Goal: Connect with others: Connect with others

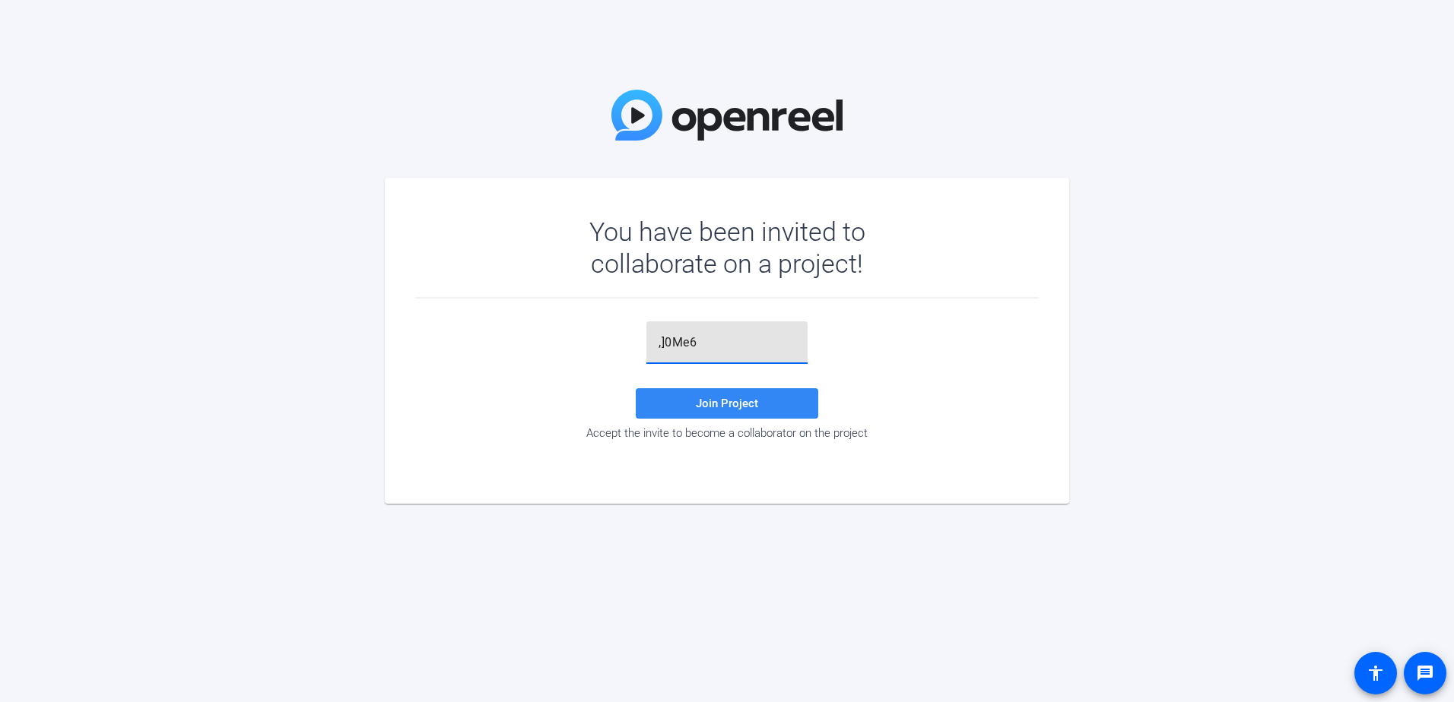
click at [726, 399] on span "Join Project" at bounding box center [727, 404] width 62 height 14
drag, startPoint x: 705, startPoint y: 337, endPoint x: 607, endPoint y: 334, distance: 98.9
click at [607, 334] on div ",]0Me6 Invalid token, email or password Join Project Accept the invite to becom…" at bounding box center [726, 381] width 623 height 119
paste input "FLANERY, CHRIS 8/21/2025 3:33 PM • 8Ca4"
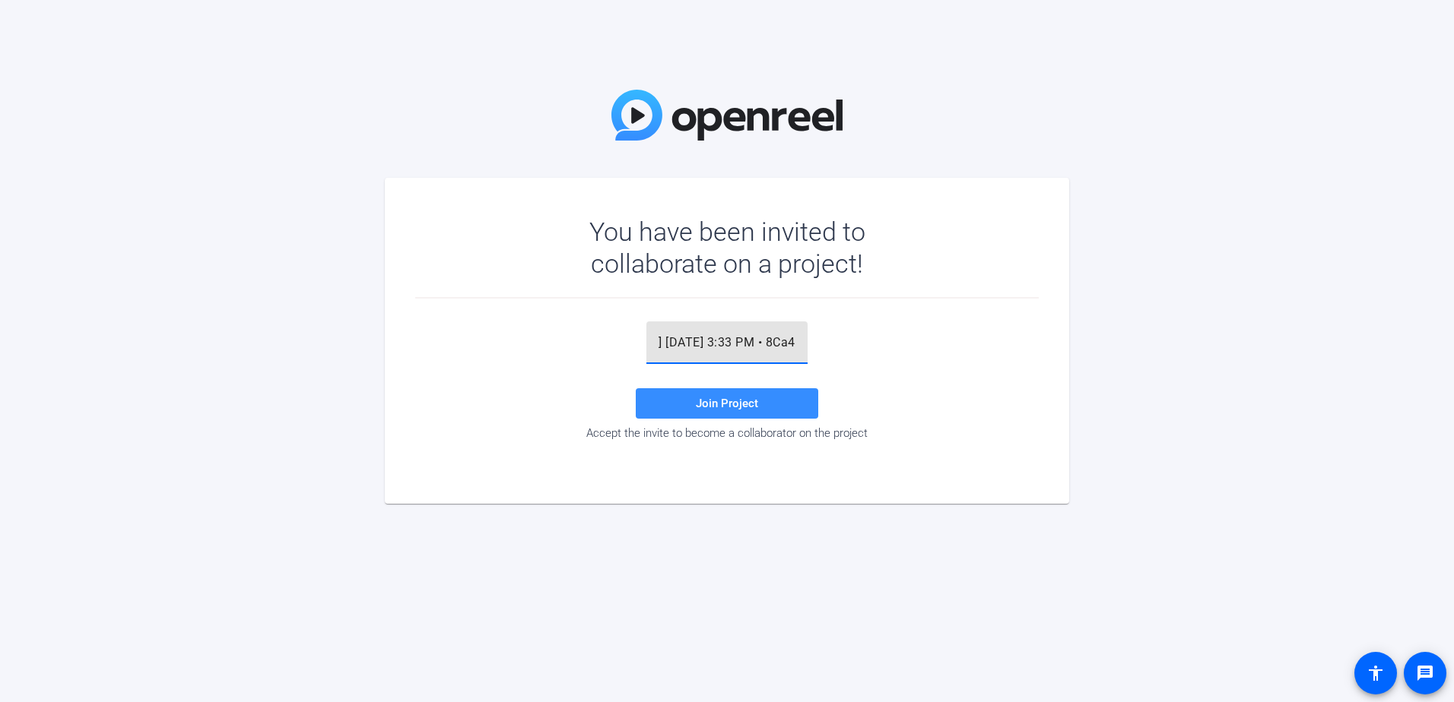
click at [769, 338] on input "FLANERY, CHRIS 8/21/2025 3:33 PM • 8Ca4" at bounding box center [726, 343] width 137 height 18
drag, startPoint x: 700, startPoint y: 340, endPoint x: 640, endPoint y: 334, distance: 60.3
click at [640, 334] on div "8Ca4 Join Project Accept the invite to become a collaborator on the project" at bounding box center [726, 381] width 623 height 119
paste input "]0Me6"
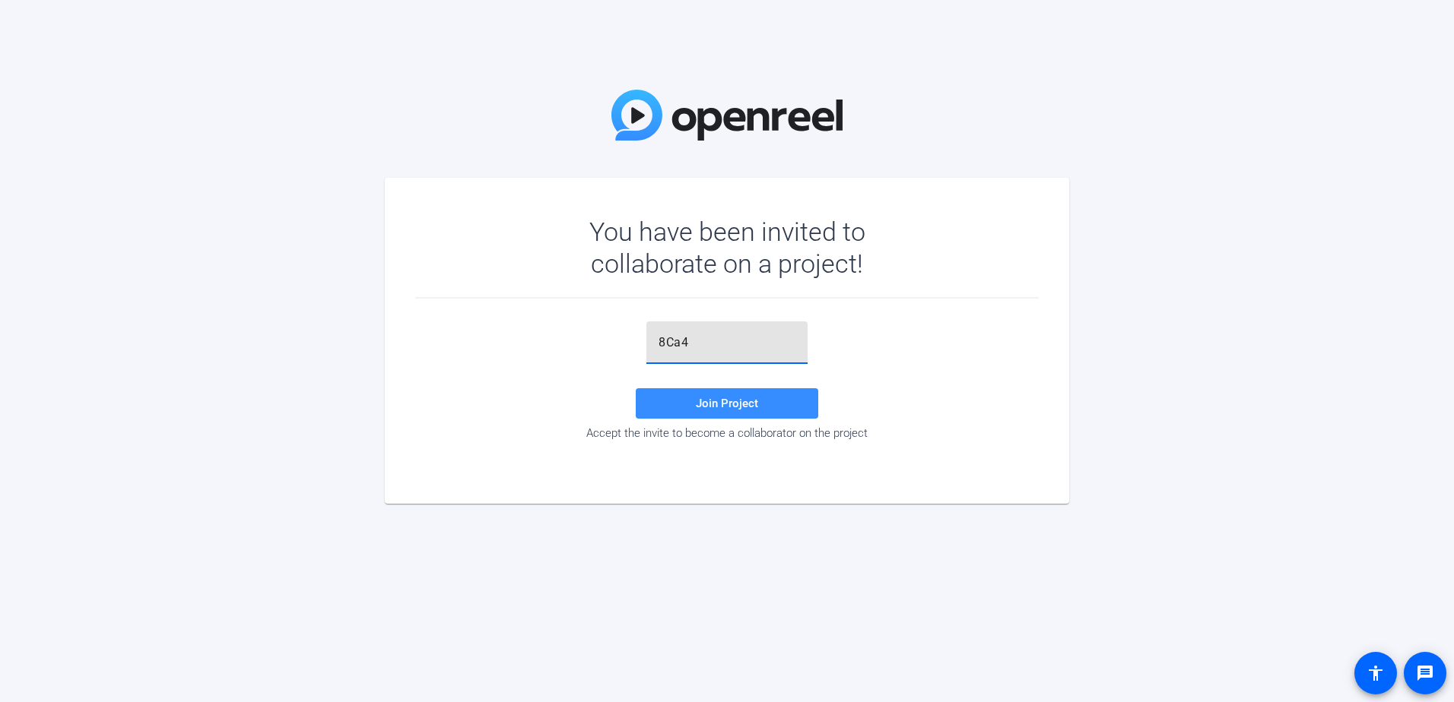
type input "]0Me6"
drag, startPoint x: 710, startPoint y: 339, endPoint x: 642, endPoint y: 341, distance: 68.4
click at [642, 341] on div "]0Me6 Join Project Accept the invite to become a collaborator on the project" at bounding box center [726, 381] width 623 height 119
click at [680, 338] on input "text" at bounding box center [726, 343] width 137 height 18
paste input "]0Me6"
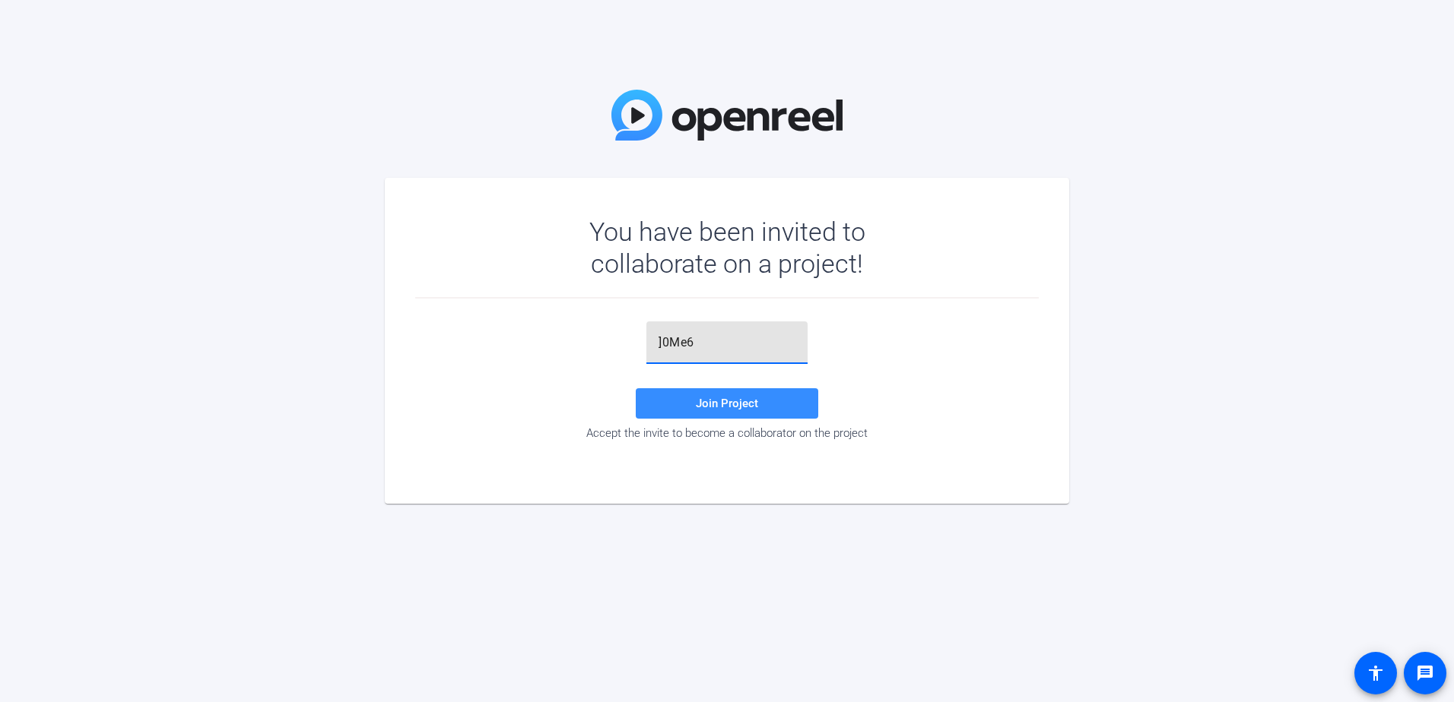
click at [658, 346] on div "]0Me6" at bounding box center [726, 343] width 161 height 43
type input ",]0Me6"
click at [687, 399] on span at bounding box center [727, 403] width 182 height 36
drag, startPoint x: 721, startPoint y: 339, endPoint x: 633, endPoint y: 336, distance: 87.5
click at [633, 336] on div ",]0Me6 Invalid token, email or password Join Project Accept the invite to becom…" at bounding box center [726, 381] width 623 height 119
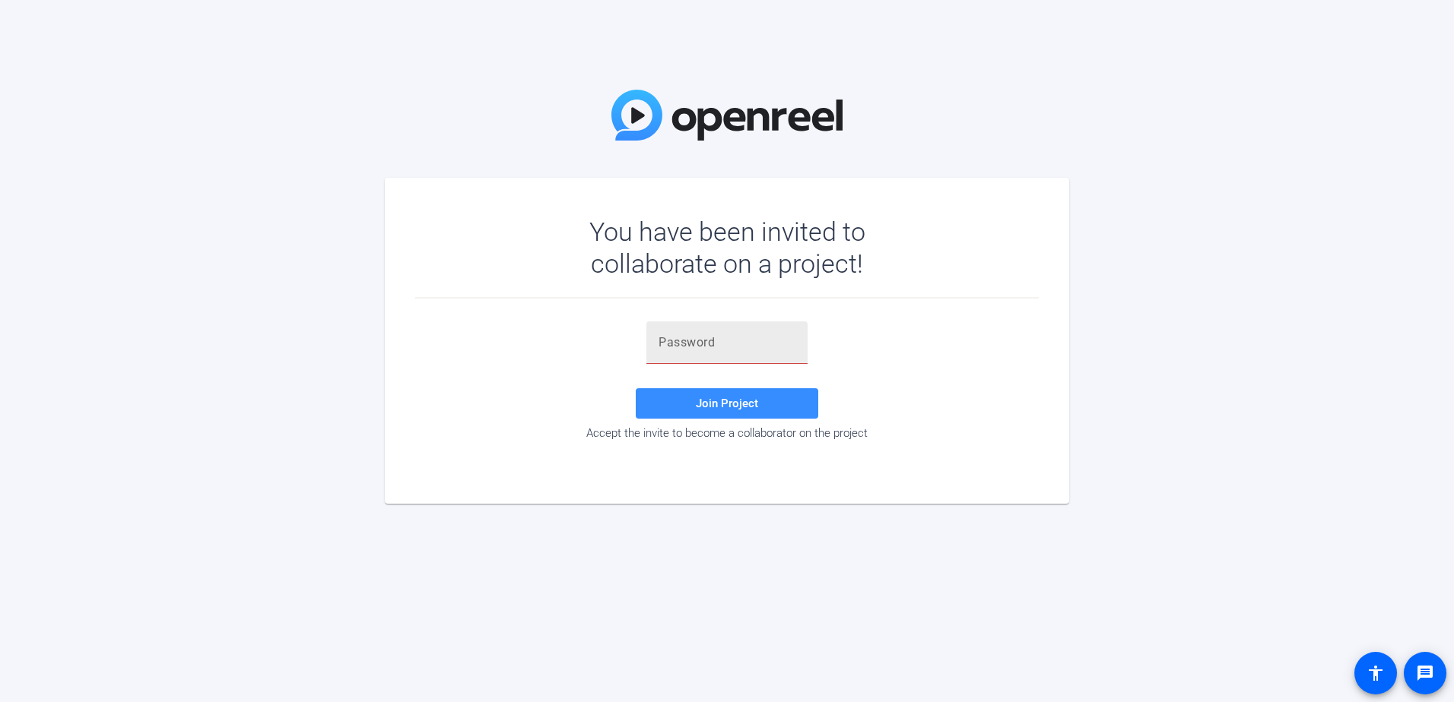
click at [668, 332] on div at bounding box center [726, 343] width 137 height 43
paste input "]0Me6"
type input "]0Me6"
drag, startPoint x: 715, startPoint y: 328, endPoint x: 604, endPoint y: 332, distance: 110.3
click at [604, 332] on div "]0Me6 Join Project Accept the invite to become a collaborator on the project" at bounding box center [726, 381] width 623 height 119
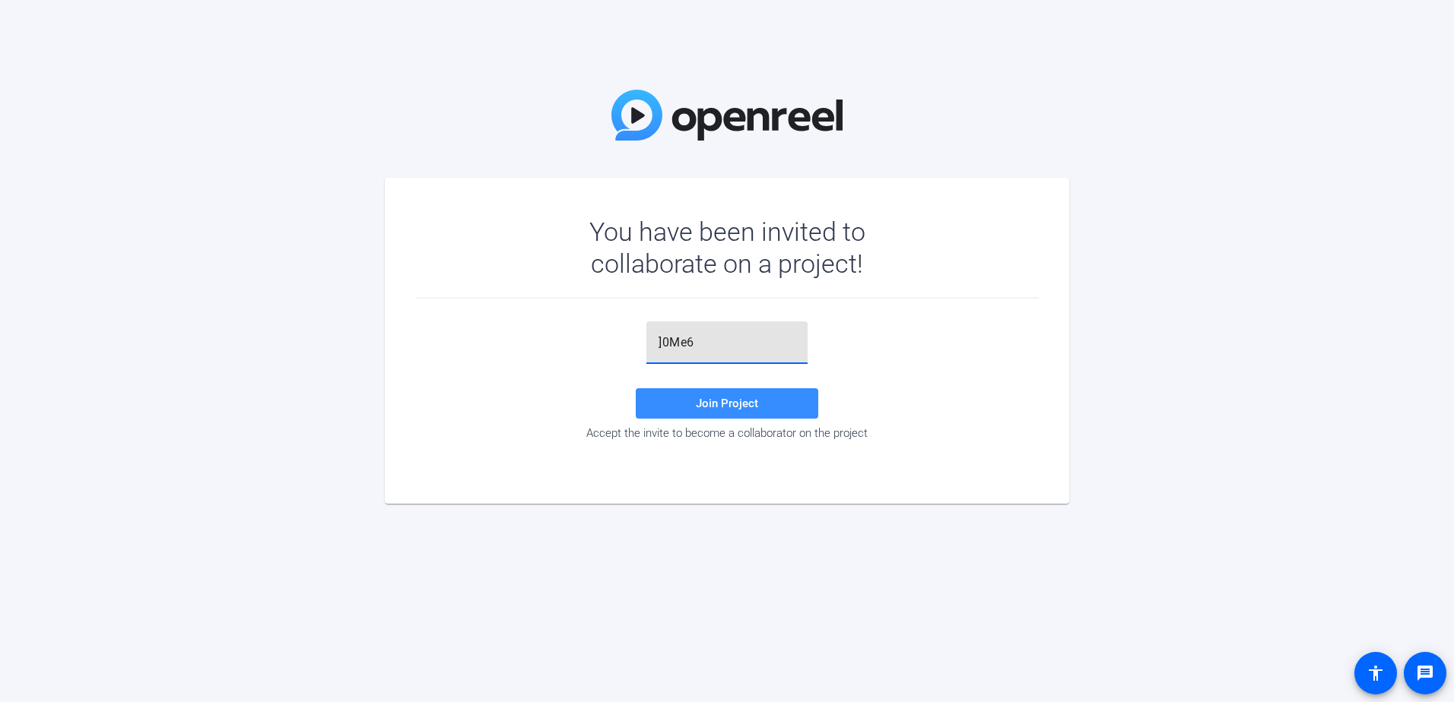
drag, startPoint x: 676, startPoint y: 335, endPoint x: 621, endPoint y: 329, distance: 55.1
click at [621, 329] on div "]0Me6 Join Project Accept the invite to become a collaborator on the project" at bounding box center [726, 381] width 623 height 119
click at [753, 409] on span "Join Project" at bounding box center [727, 404] width 62 height 14
drag, startPoint x: 622, startPoint y: 344, endPoint x: 610, endPoint y: 344, distance: 12.2
click at [610, 344] on div "8Ca4 Invalid token, email or password Join Project Accept the invite to become …" at bounding box center [726, 381] width 623 height 119
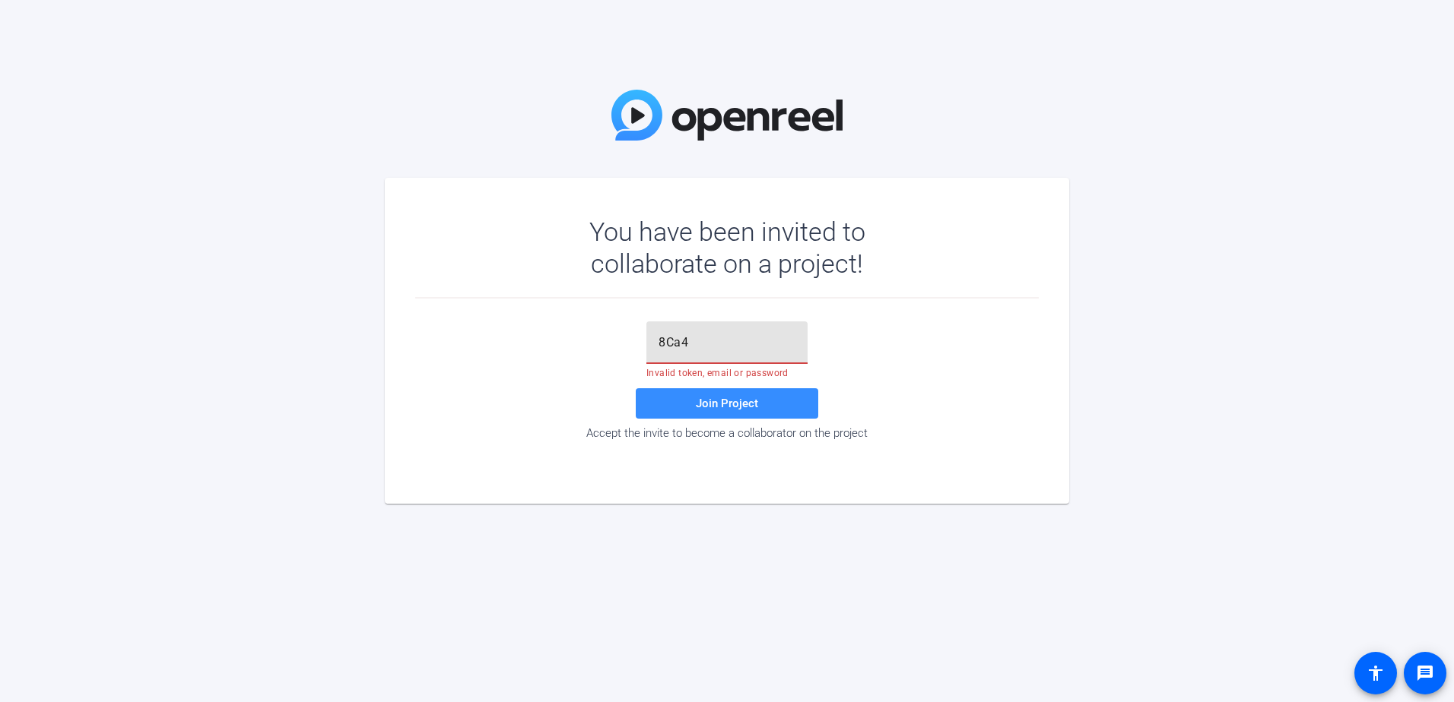
type input "o"
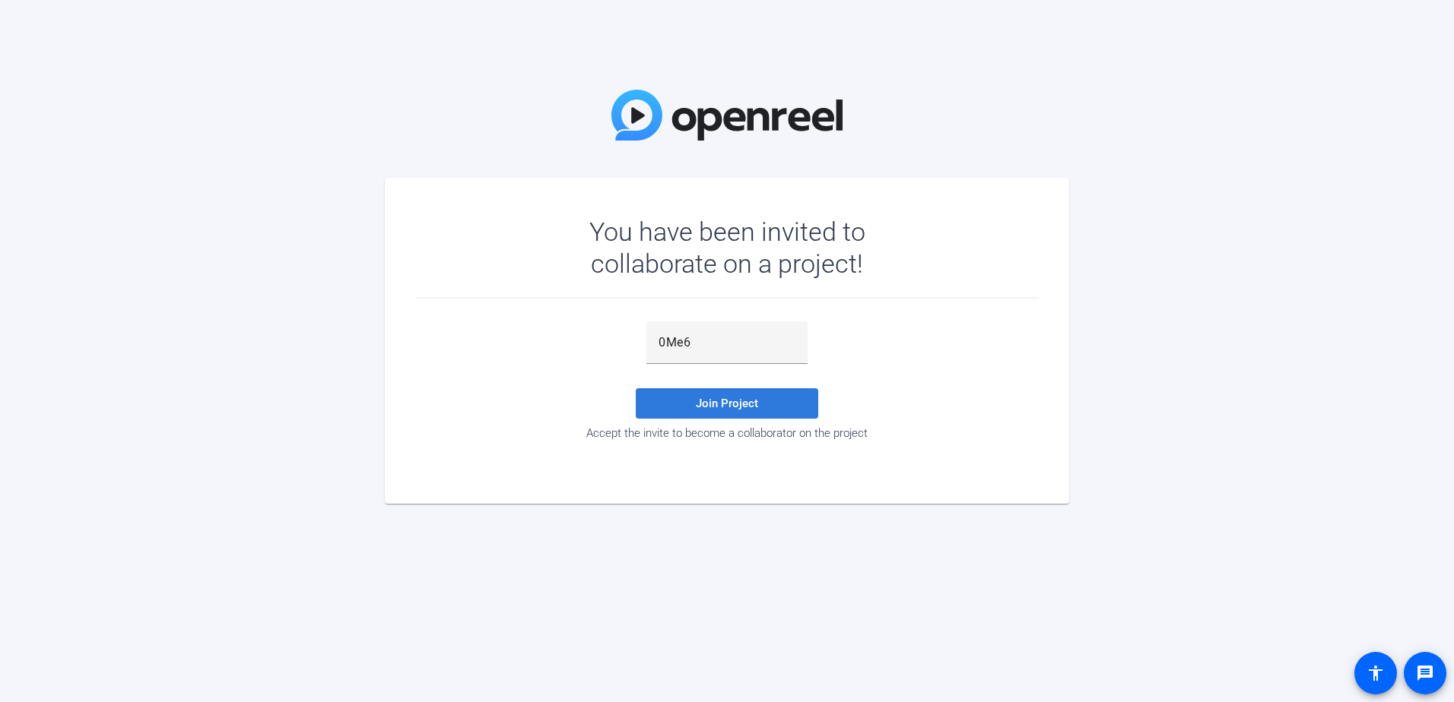
click at [688, 405] on span at bounding box center [727, 403] width 182 height 36
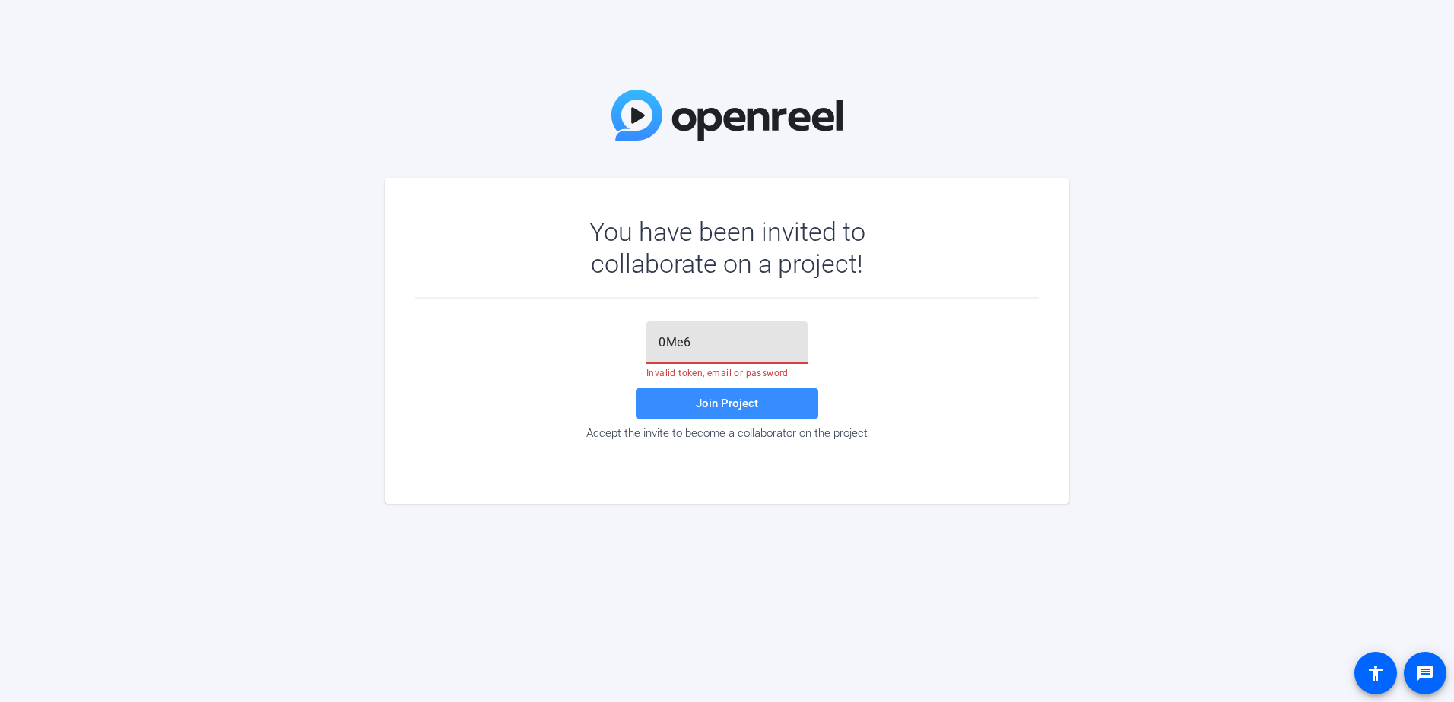
click at [664, 339] on input "0Me6" at bounding box center [726, 343] width 137 height 18
type input "OMe6"
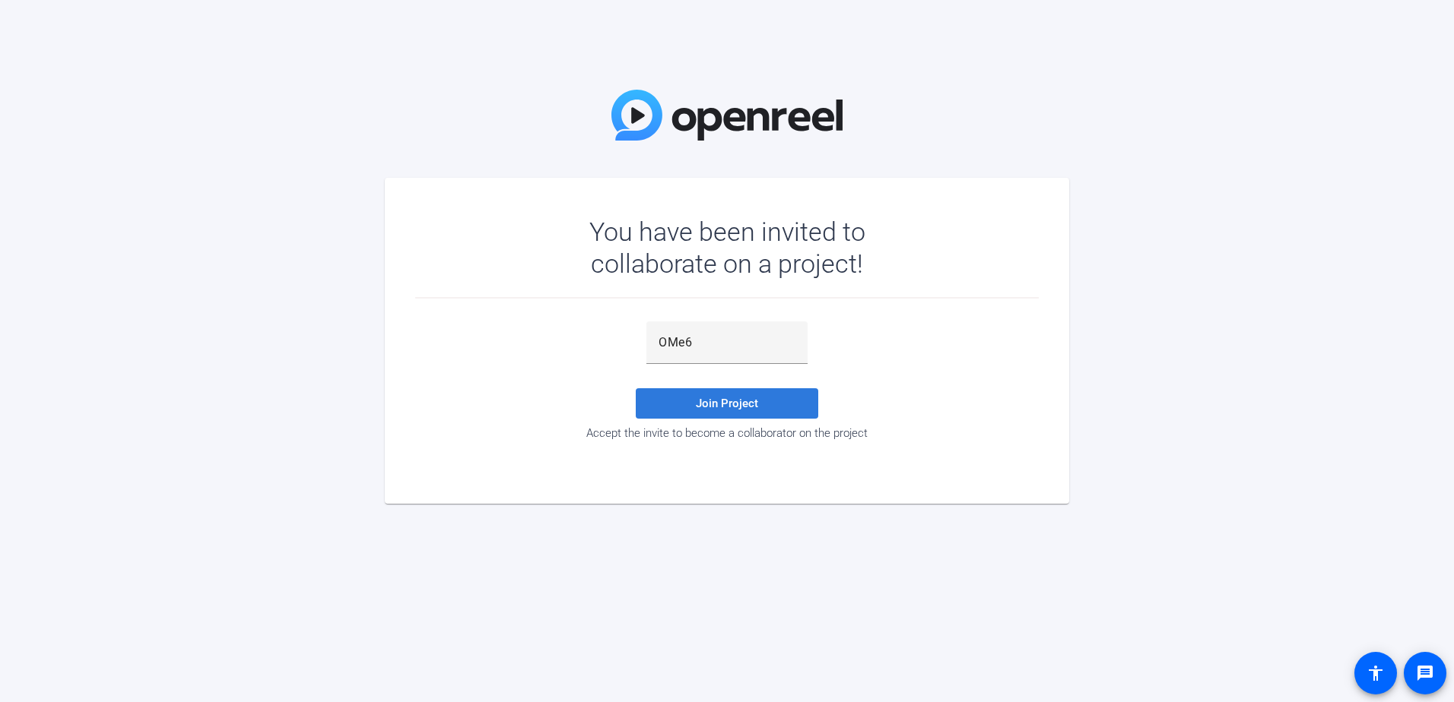
click at [706, 405] on span "Join Project" at bounding box center [727, 404] width 62 height 14
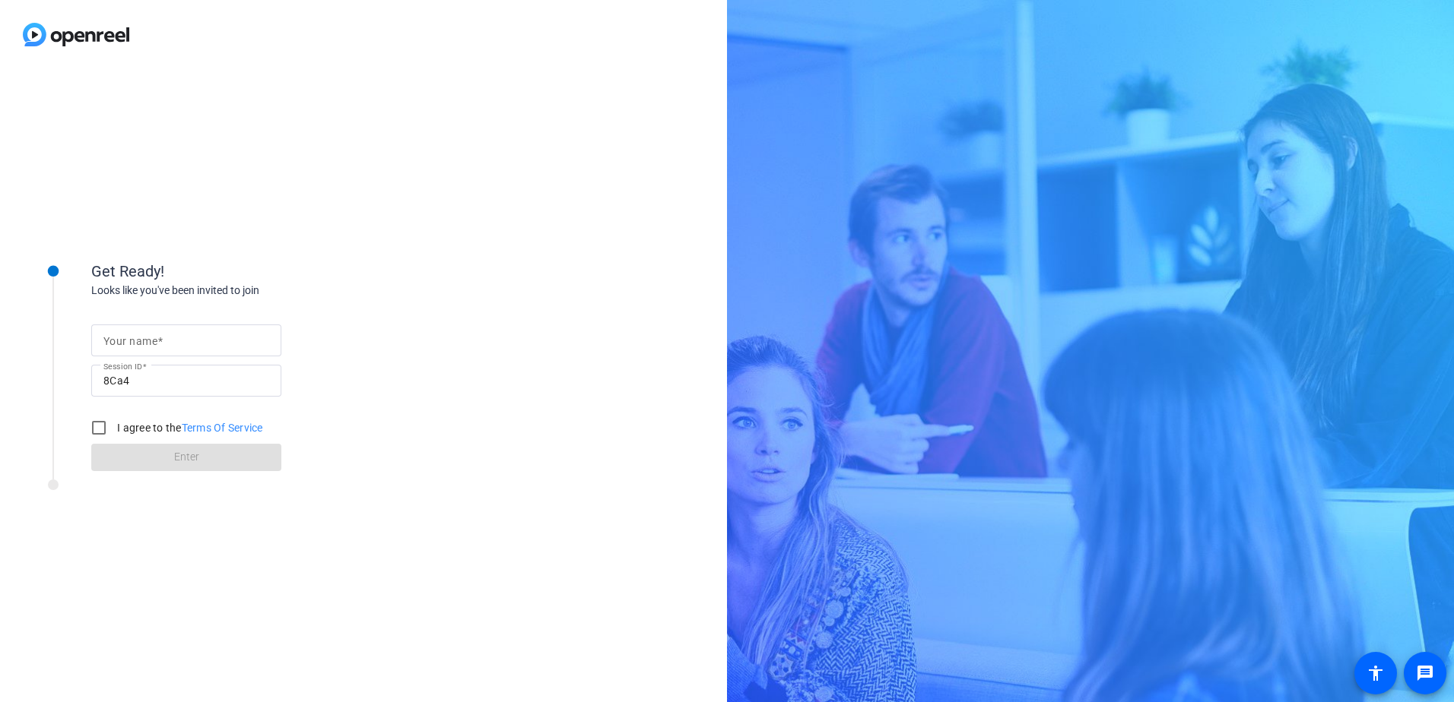
click at [138, 338] on mat-label "Your name" at bounding box center [130, 341] width 54 height 12
click at [138, 338] on input "Your name" at bounding box center [186, 340] width 166 height 18
type input "[PERSON_NAME]"
click at [106, 425] on input "I agree to the Terms Of Service" at bounding box center [99, 428] width 30 height 30
checkbox input "true"
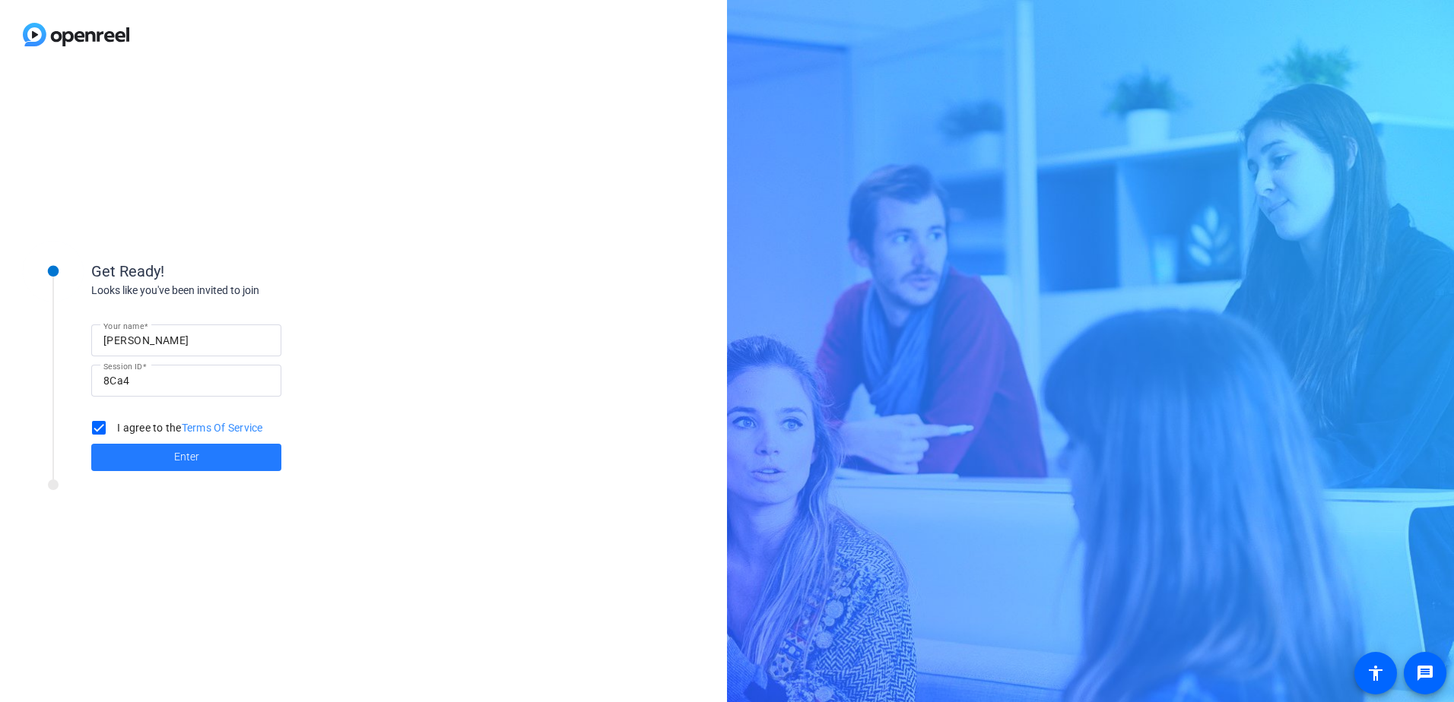
click at [192, 458] on span "Enter" at bounding box center [186, 457] width 25 height 16
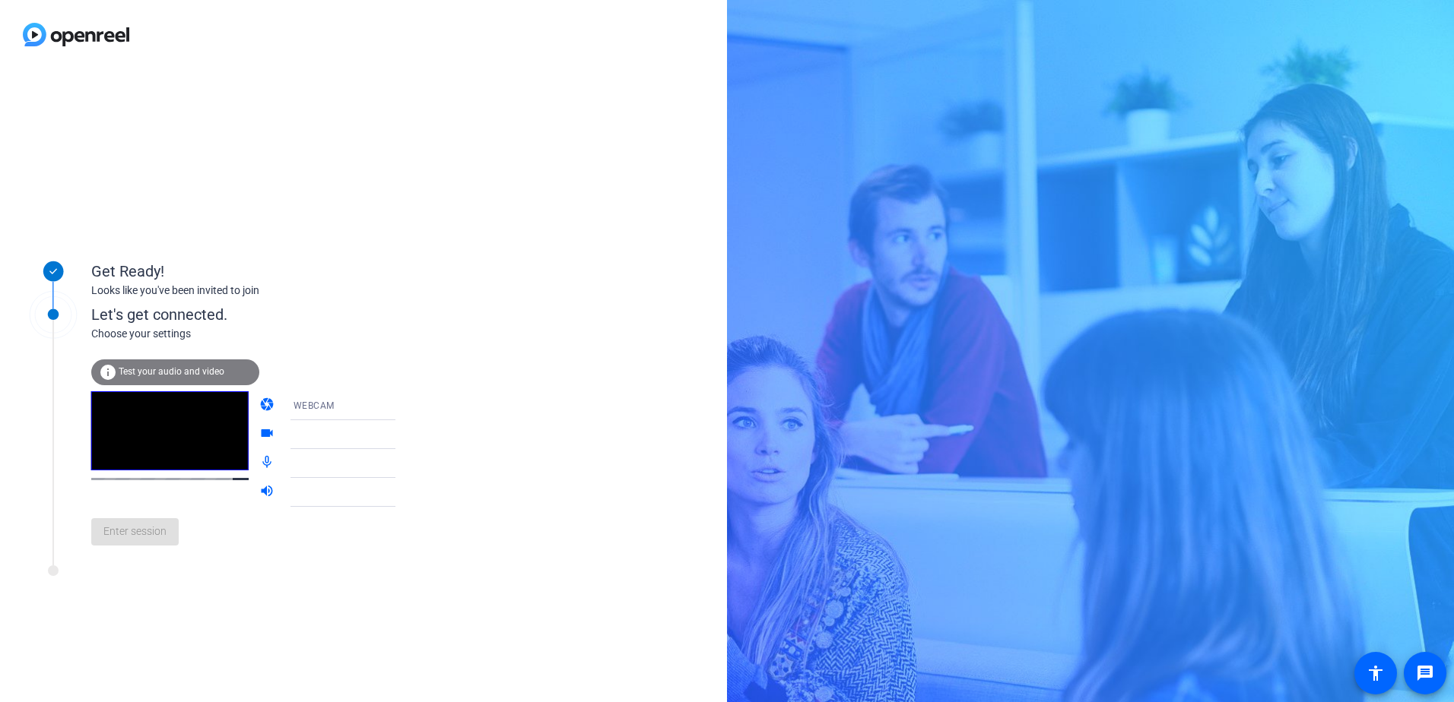
click at [193, 369] on span "Test your audio and video" at bounding box center [172, 371] width 106 height 11
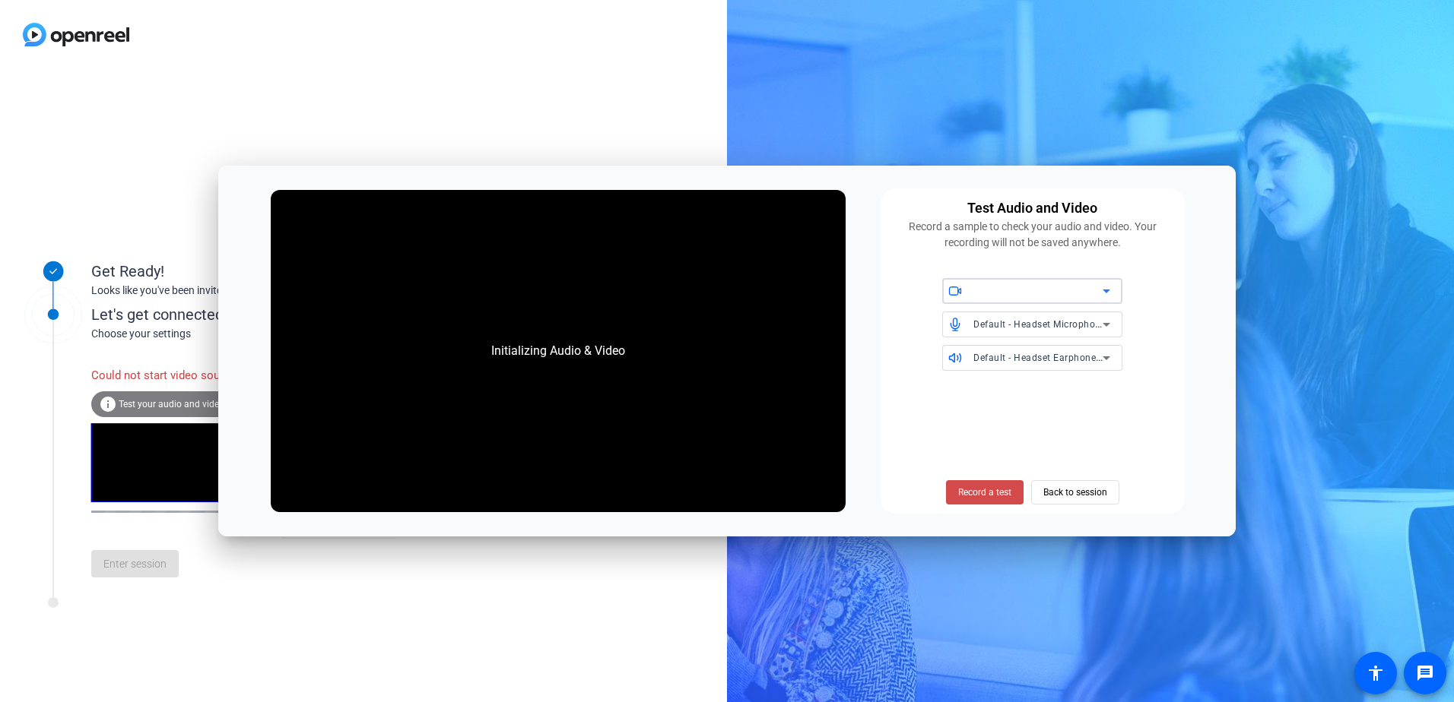
click at [991, 493] on span "Record a test" at bounding box center [984, 493] width 53 height 14
click at [984, 494] on span "Stop Testing (6s)" at bounding box center [983, 493] width 69 height 14
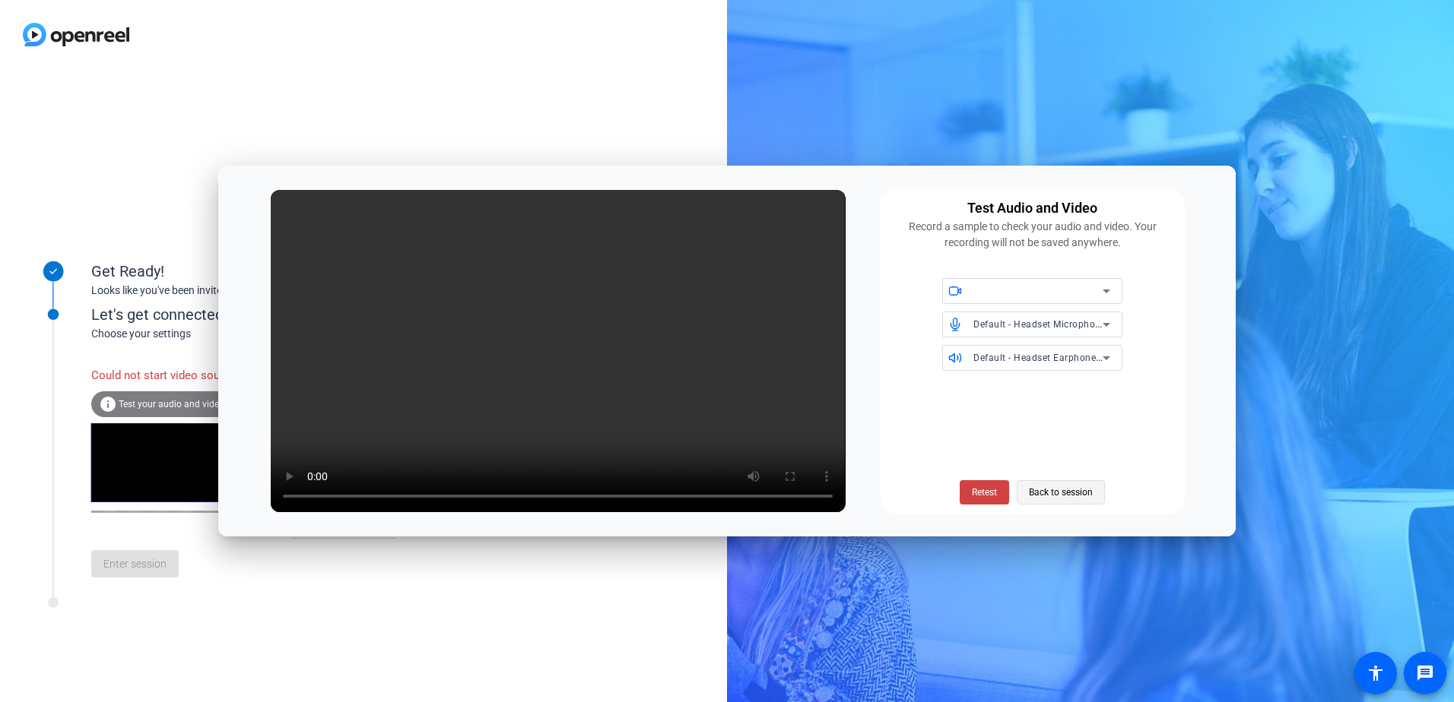
click at [1065, 494] on span "Back to session" at bounding box center [1061, 492] width 64 height 29
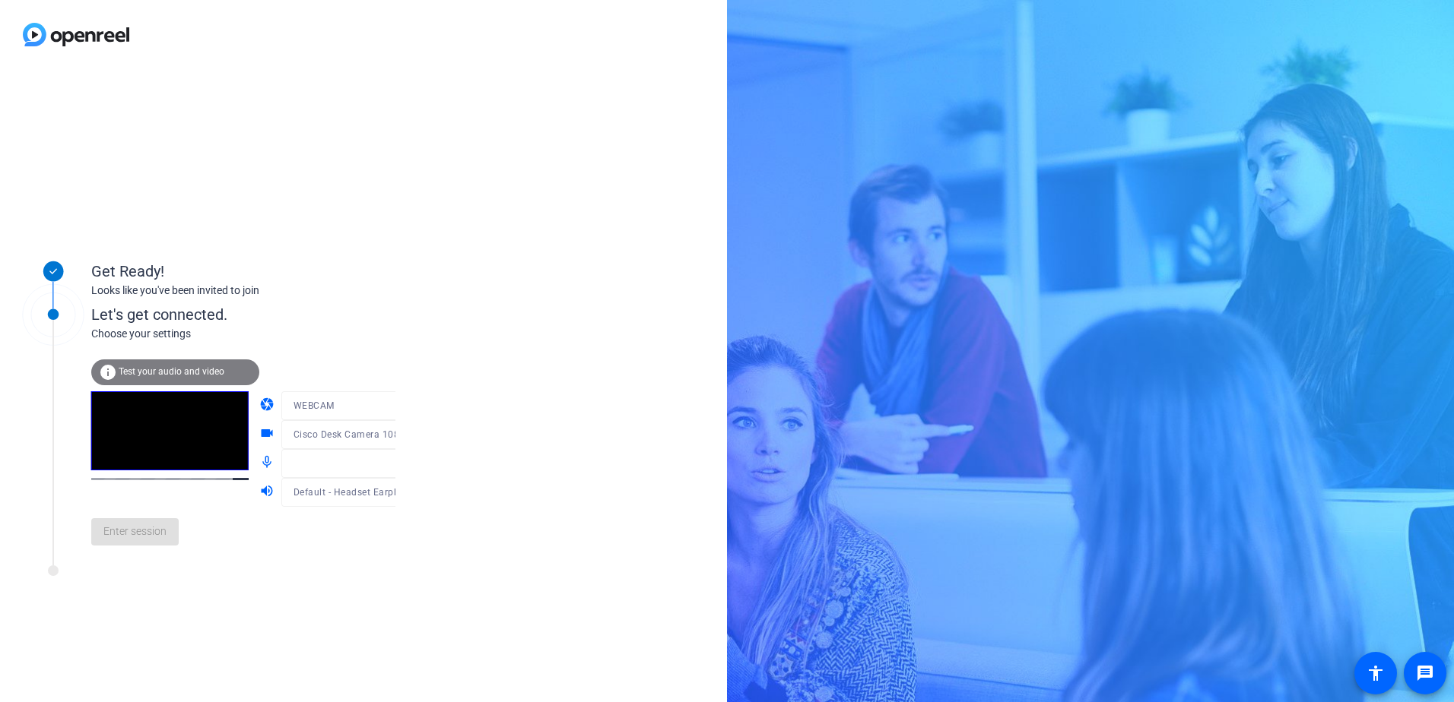
click at [134, 547] on div "Enter session" at bounding box center [258, 532] width 335 height 50
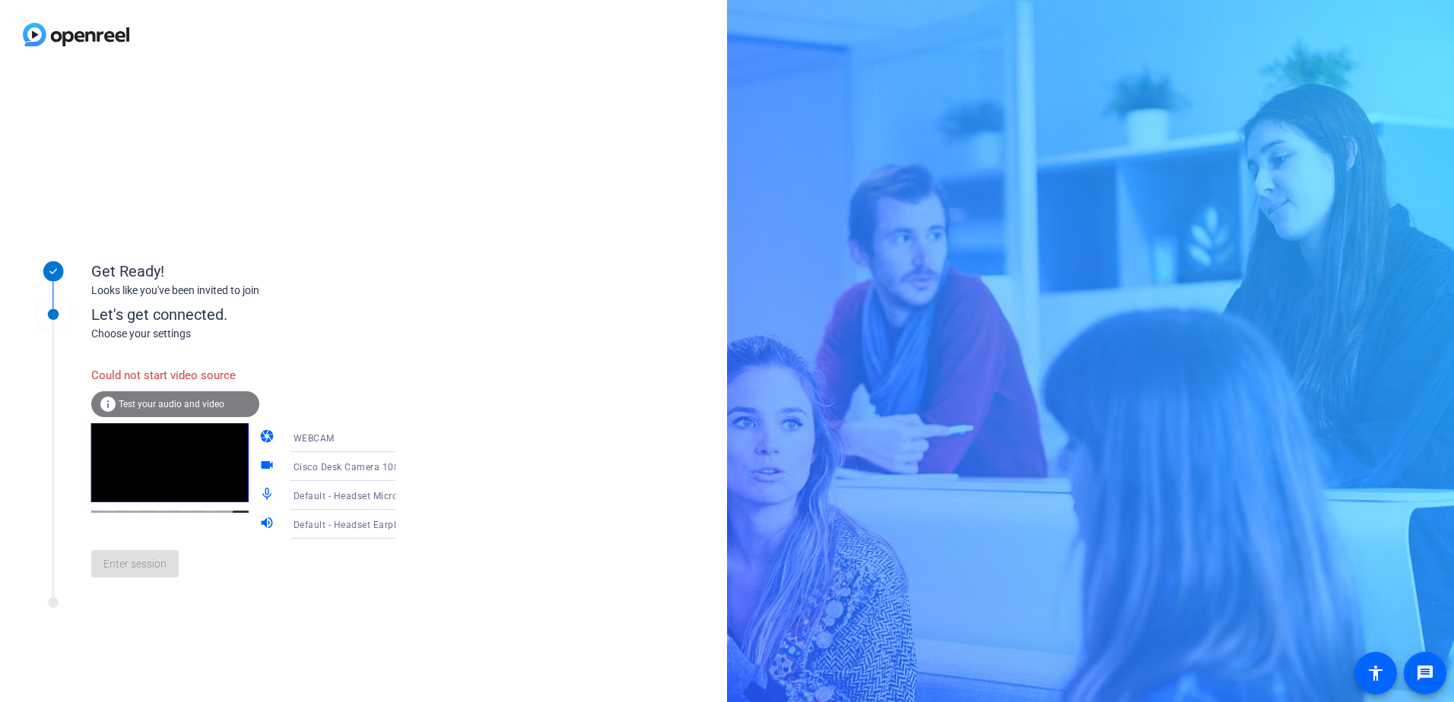
click at [183, 401] on span "Test your audio and video" at bounding box center [172, 404] width 106 height 11
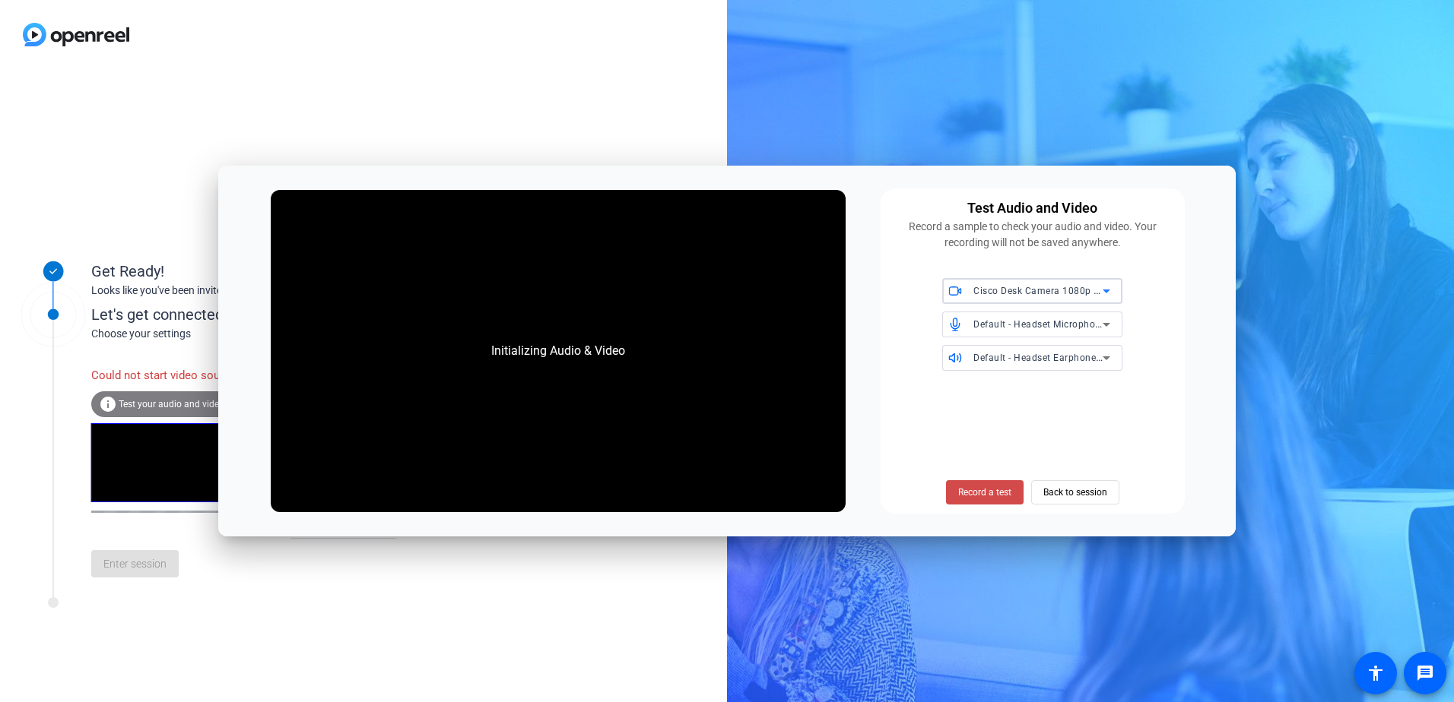
click at [988, 494] on span "Record a test" at bounding box center [984, 493] width 53 height 14
click at [1110, 292] on icon at bounding box center [1106, 291] width 18 height 18
click at [1032, 359] on span "Integrated Webcam (1bcf:28d2)" at bounding box center [1023, 359] width 139 height 18
click at [1105, 291] on icon at bounding box center [1106, 292] width 8 height 4
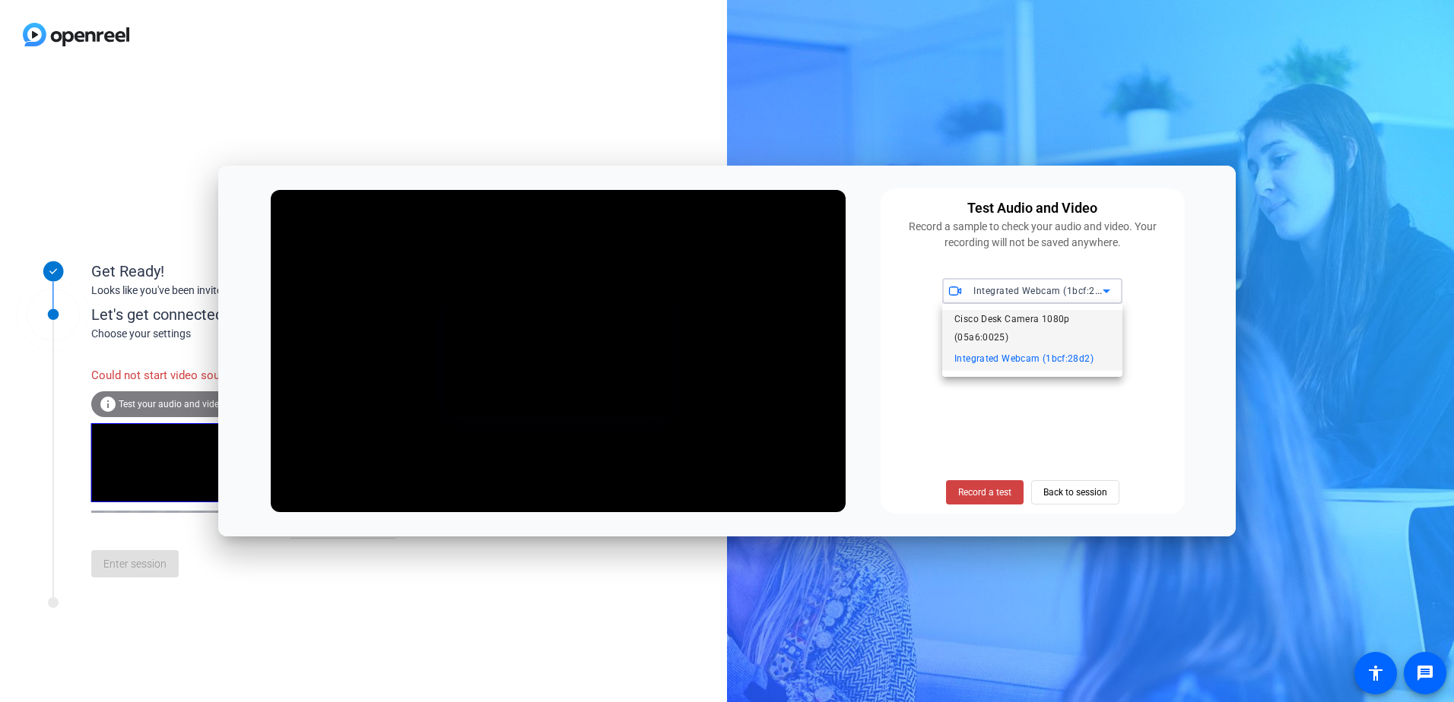
click at [1026, 315] on span "Cisco Desk Camera 1080p (05a6:0025)" at bounding box center [1032, 328] width 156 height 36
click at [1111, 323] on icon at bounding box center [1106, 324] width 18 height 18
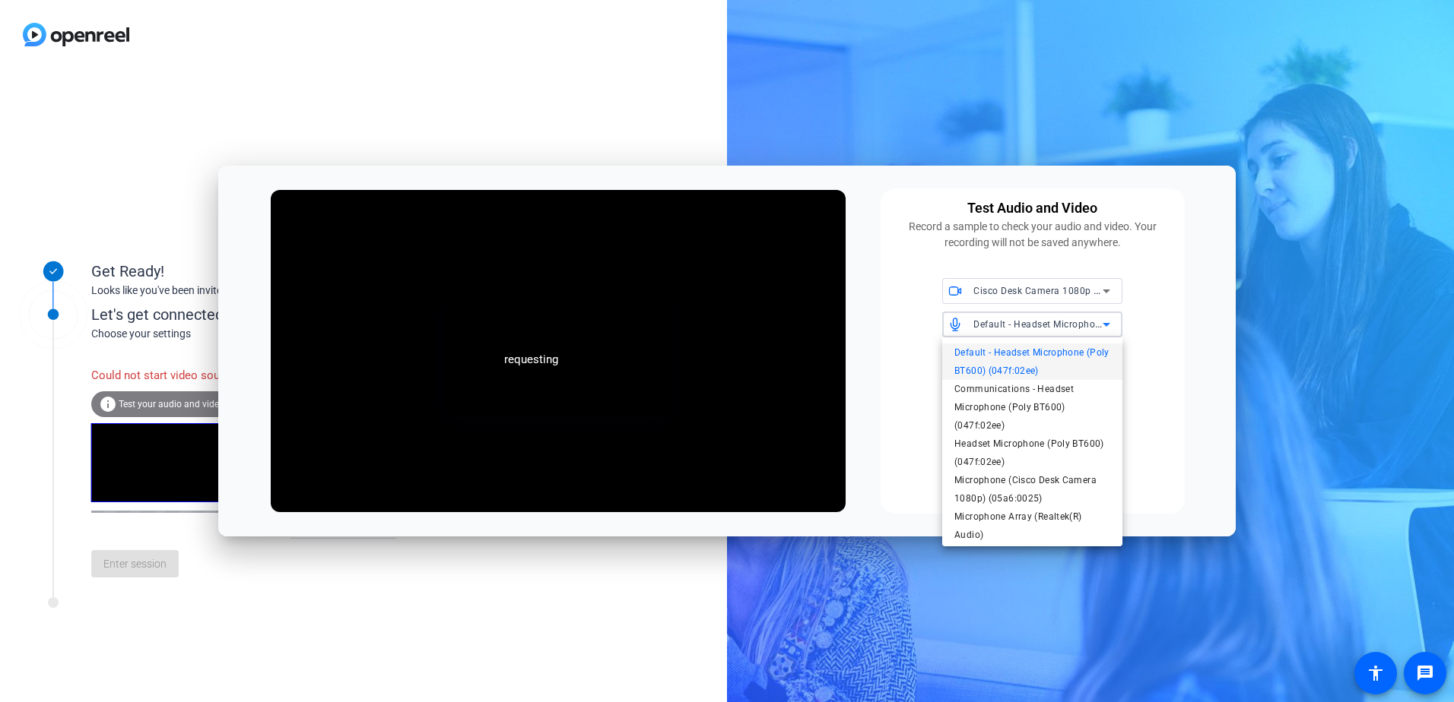
click at [1070, 356] on span "Default - Headset Microphone (Poly BT600) (047f:02ee)" at bounding box center [1032, 362] width 156 height 36
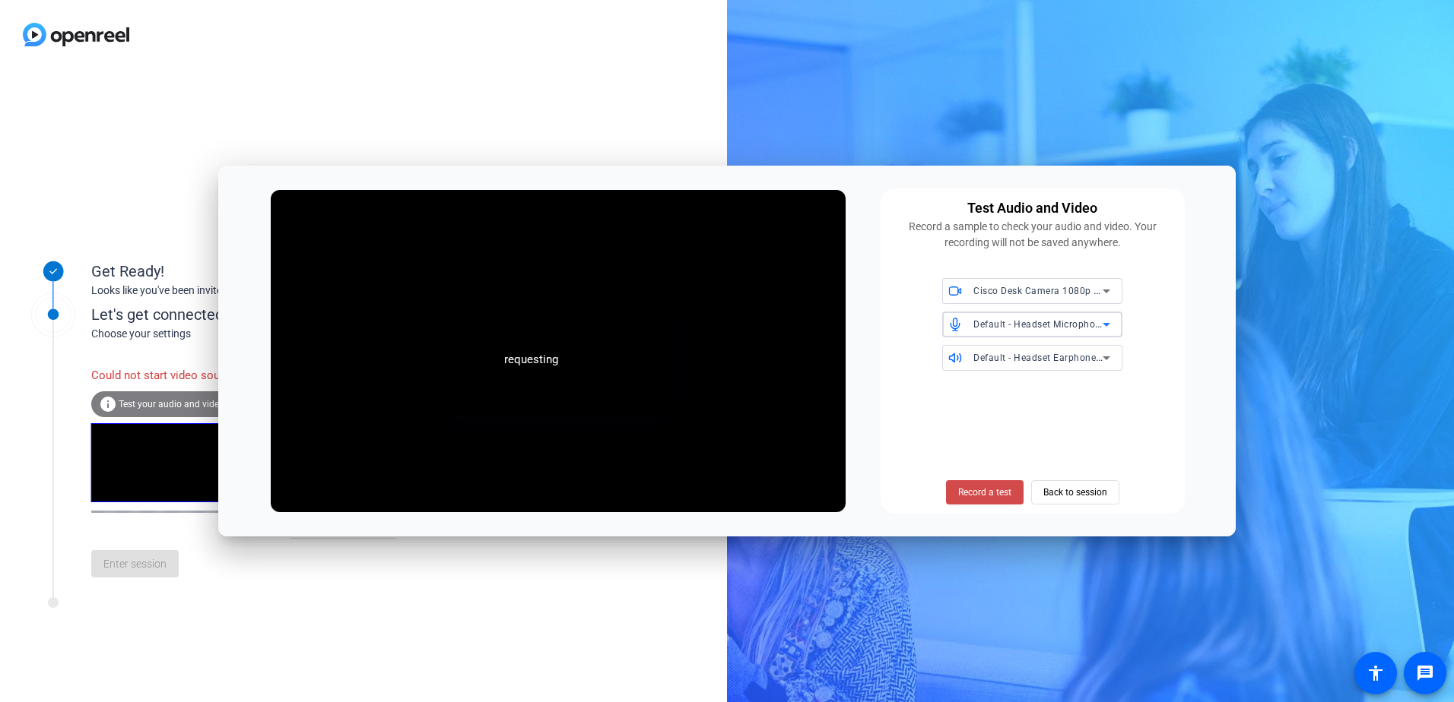
click at [980, 491] on span "Record a test" at bounding box center [984, 493] width 53 height 14
click at [1093, 494] on span "Back to session" at bounding box center [1075, 492] width 64 height 29
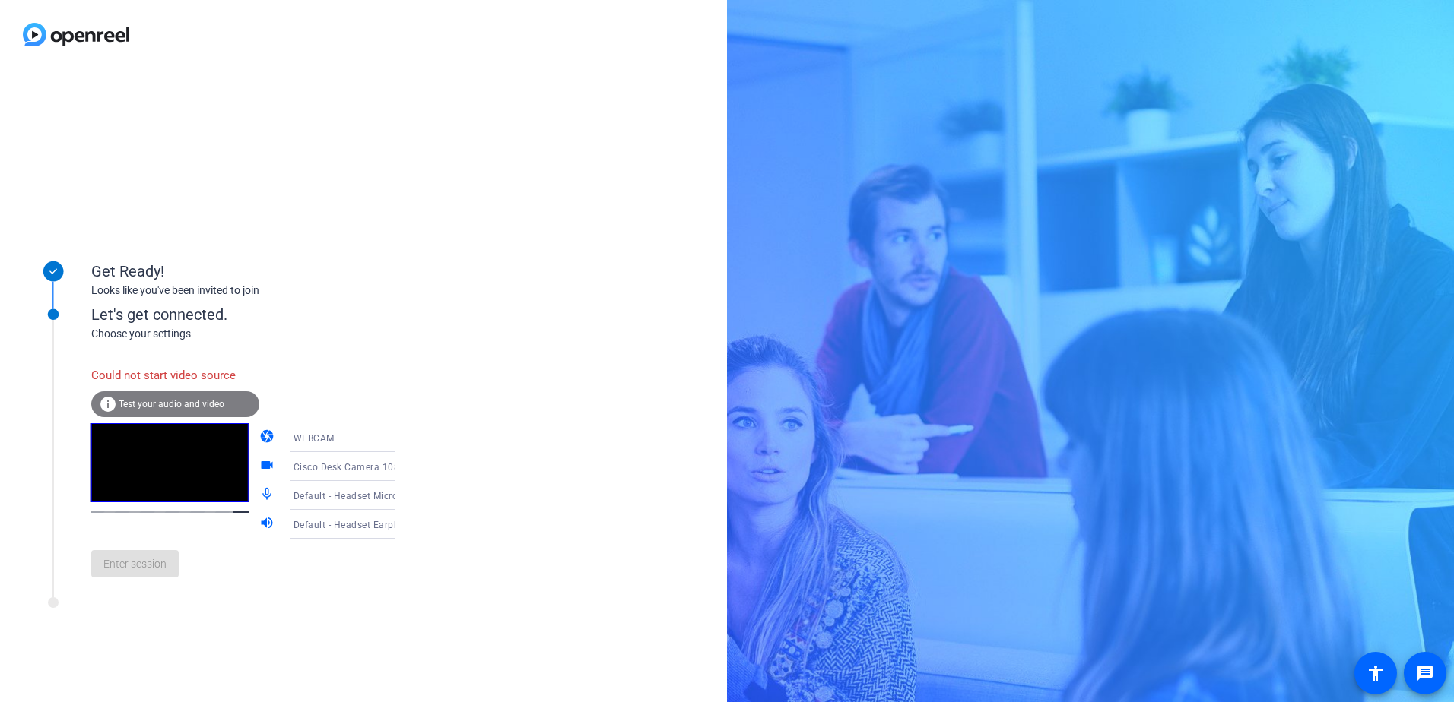
click at [114, 547] on div "Could not start video source info Test your audio and video camera WEBCAM video…" at bounding box center [258, 475] width 335 height 230
click at [407, 525] on icon at bounding box center [411, 525] width 8 height 4
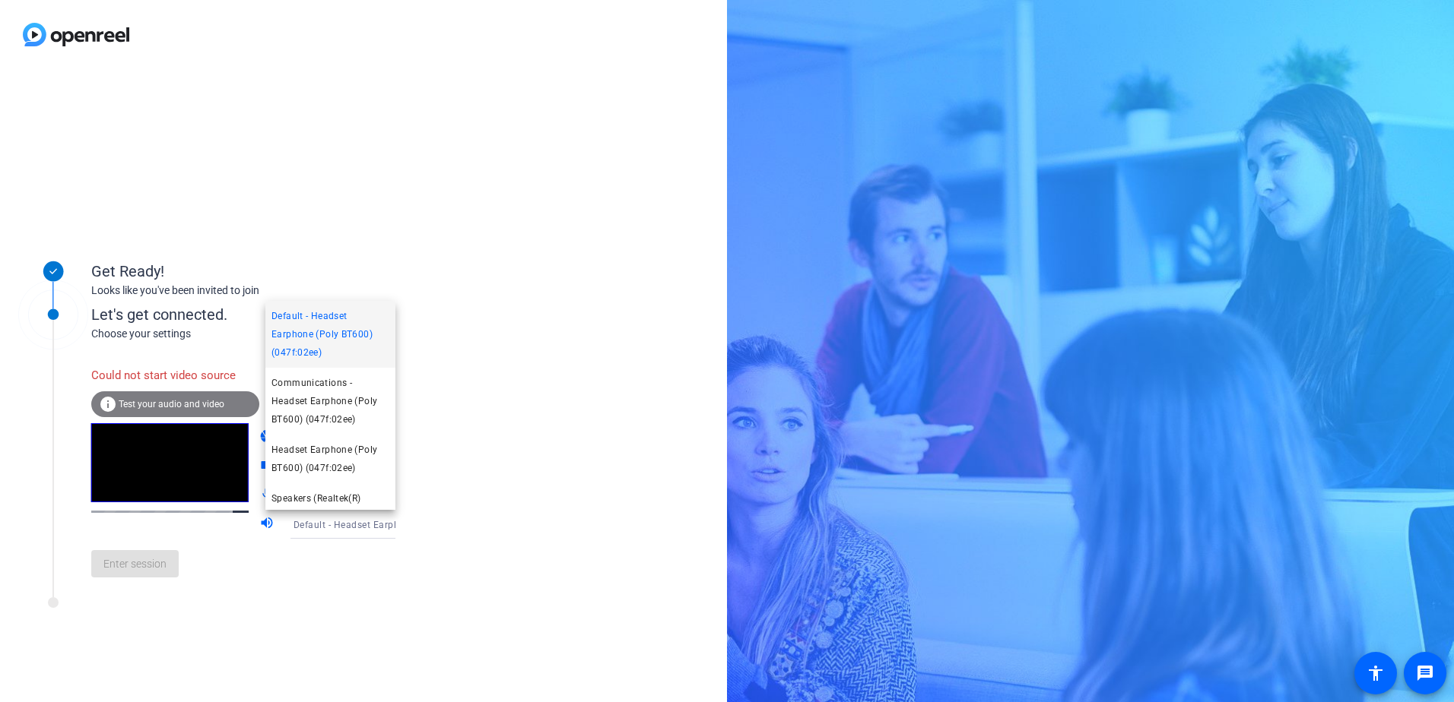
click at [340, 335] on span "Default - Headset Earphone (Poly BT600) (047f:02ee)" at bounding box center [330, 334] width 118 height 55
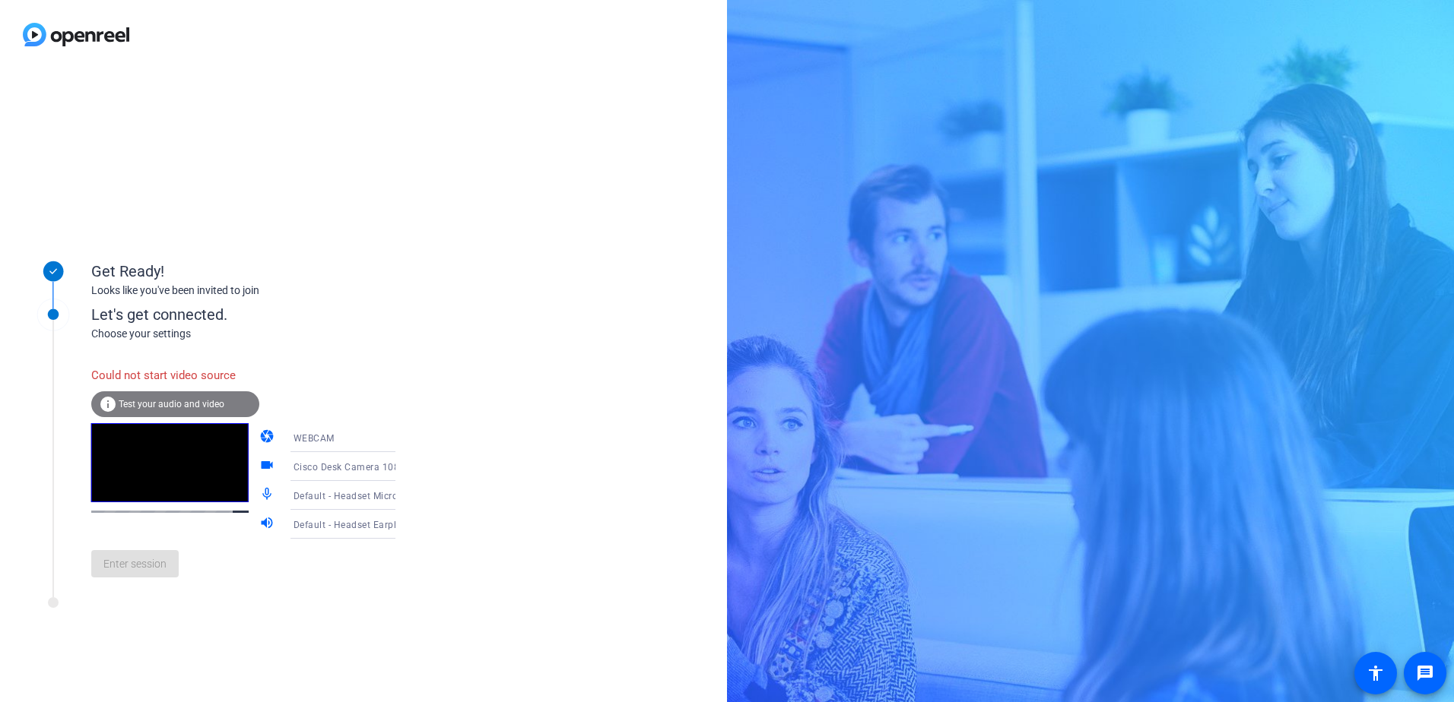
click at [407, 467] on icon at bounding box center [411, 467] width 8 height 4
click at [333, 546] on span "Integrated Webcam (1bcf:28d2)" at bounding box center [330, 554] width 118 height 36
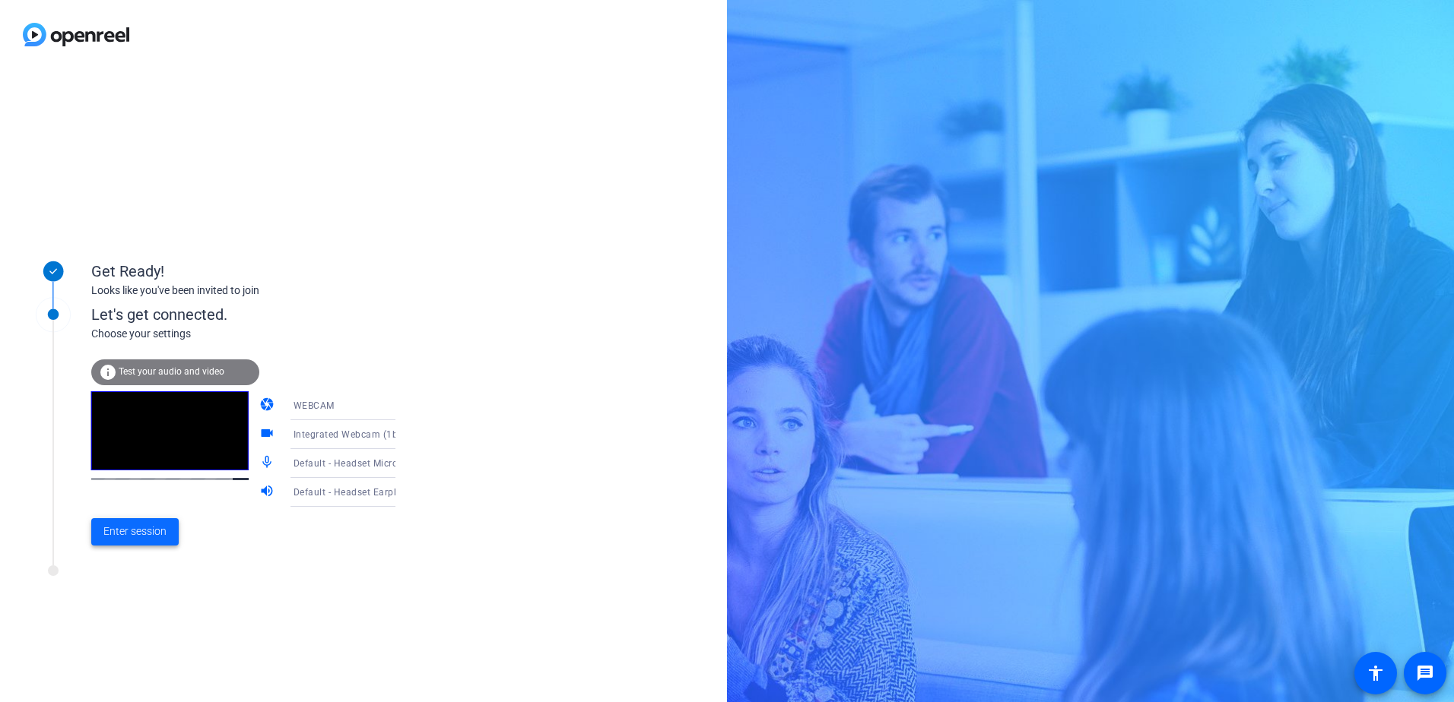
click at [124, 531] on span "Enter session" at bounding box center [134, 532] width 63 height 16
